Goal: Task Accomplishment & Management: Manage account settings

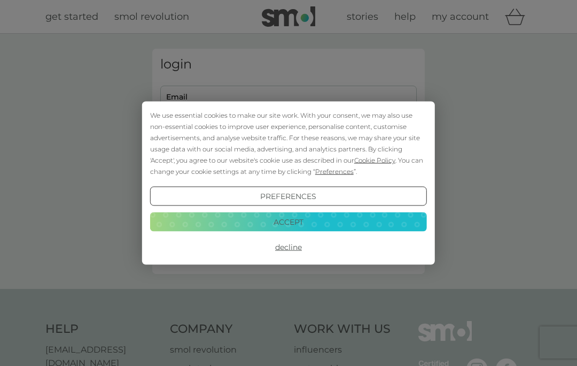
click at [286, 247] on button "Decline" at bounding box center [288, 246] width 277 height 19
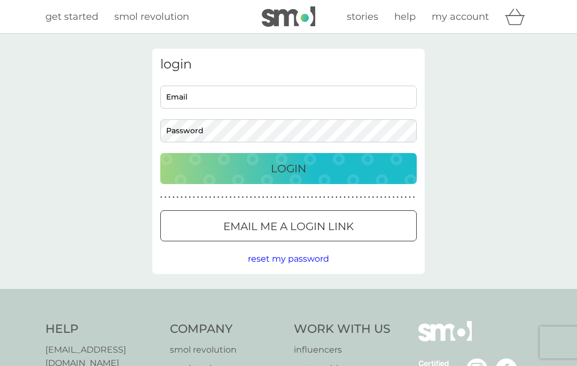
click at [342, 165] on div "Login" at bounding box center [288, 168] width 235 height 17
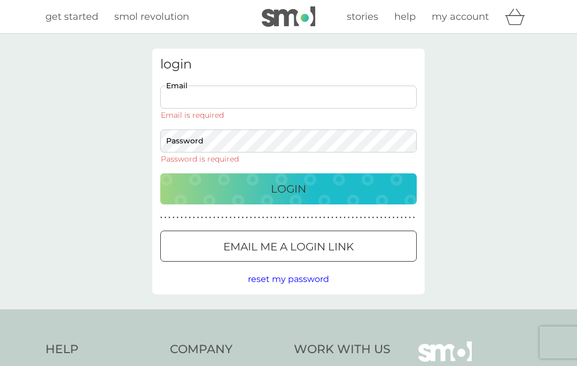
type input "[EMAIL_ADDRESS][DOMAIN_NAME]"
click at [289, 173] on button "Login" at bounding box center [288, 188] width 257 height 31
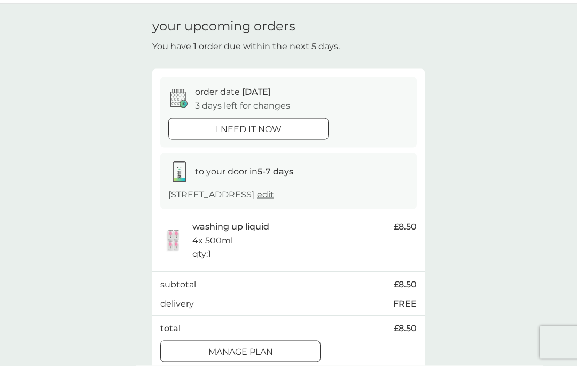
scroll to position [31, 0]
click at [278, 358] on div "Manage plan" at bounding box center [240, 351] width 159 height 14
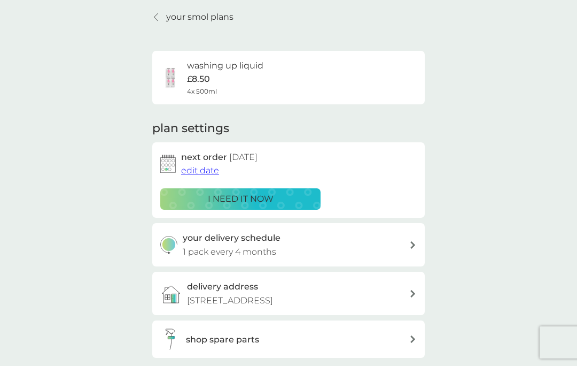
scroll to position [40, 0]
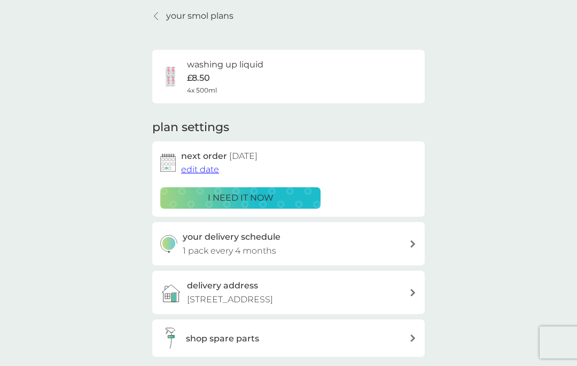
click at [206, 169] on span "edit date" at bounding box center [200, 169] width 38 height 10
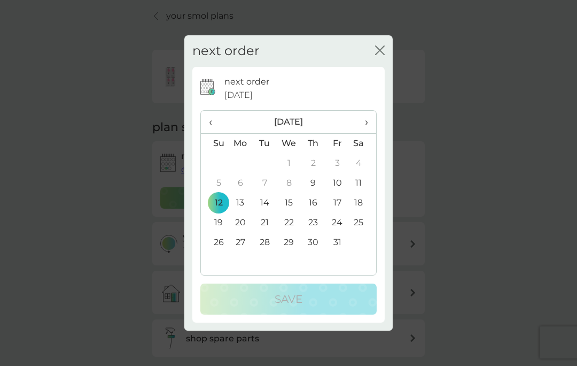
click at [368, 122] on span "›" at bounding box center [363, 122] width 11 height 22
click at [379, 47] on icon "close" at bounding box center [380, 50] width 10 height 10
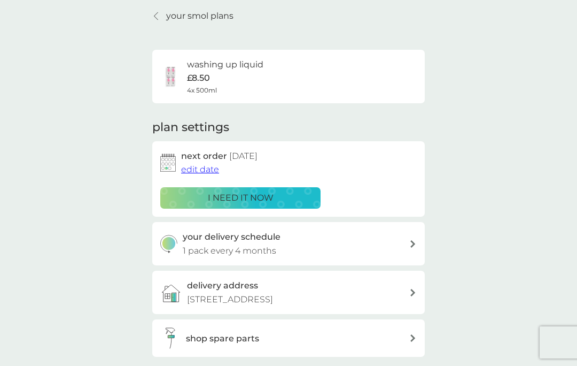
click at [408, 240] on div "your delivery schedule 1 pack every 4 months" at bounding box center [296, 243] width 227 height 27
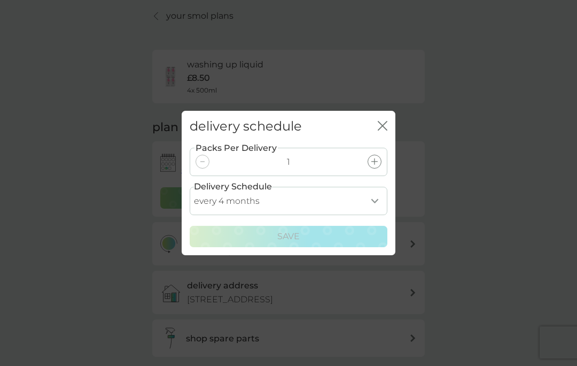
click at [379, 200] on select "every 1 month every 2 months every 3 months every 4 months every 5 months every…" at bounding box center [289, 201] width 198 height 28
select select "6"
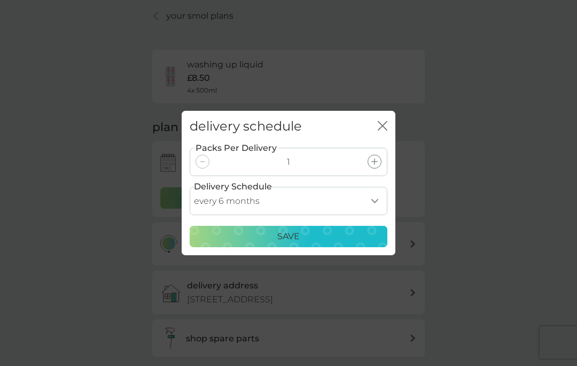
click at [346, 234] on div "Save" at bounding box center [289, 236] width 184 height 14
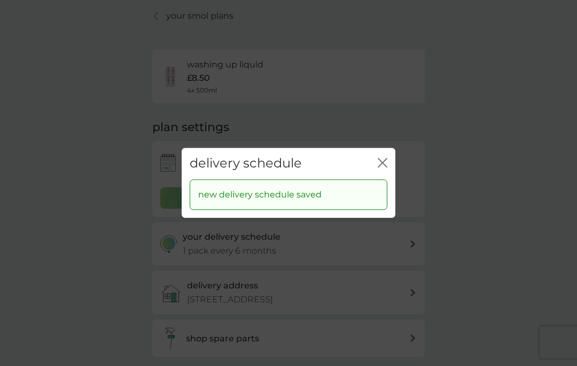
click at [391, 160] on div "delivery schedule close" at bounding box center [289, 164] width 214 height 32
click at [387, 156] on div "delivery schedule close" at bounding box center [289, 164] width 214 height 32
click at [387, 160] on icon "close" at bounding box center [383, 163] width 10 height 10
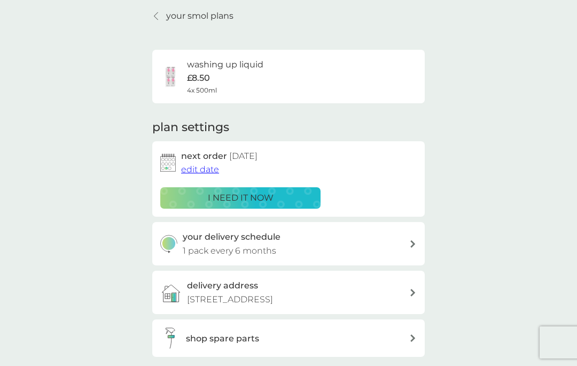
click at [207, 165] on span "edit date" at bounding box center [200, 169] width 38 height 10
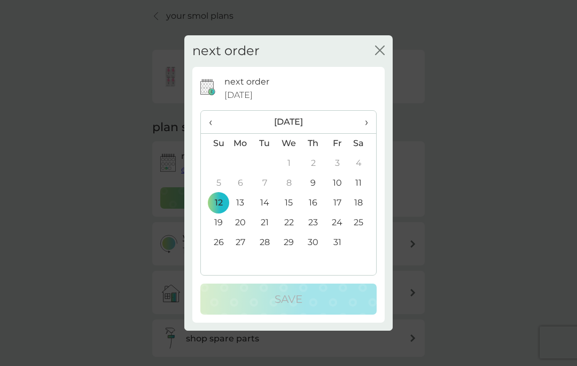
click at [367, 123] on span "›" at bounding box center [363, 122] width 11 height 22
click at [367, 119] on span "›" at bounding box center [363, 122] width 11 height 22
click at [365, 122] on span "›" at bounding box center [363, 122] width 11 height 22
click at [213, 123] on span "‹" at bounding box center [214, 122] width 11 height 22
click at [223, 221] on td "21" at bounding box center [214, 223] width 27 height 20
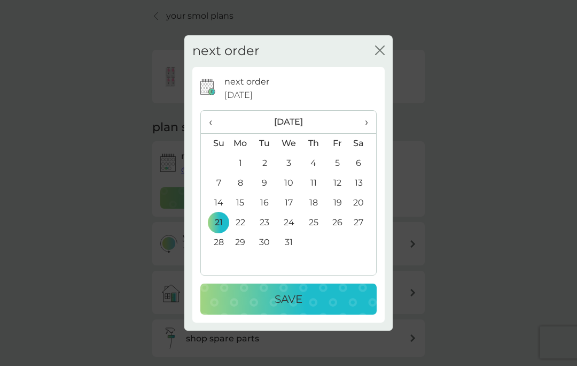
click at [288, 302] on p "Save" at bounding box center [289, 298] width 28 height 17
